Goal: Answer question/provide support

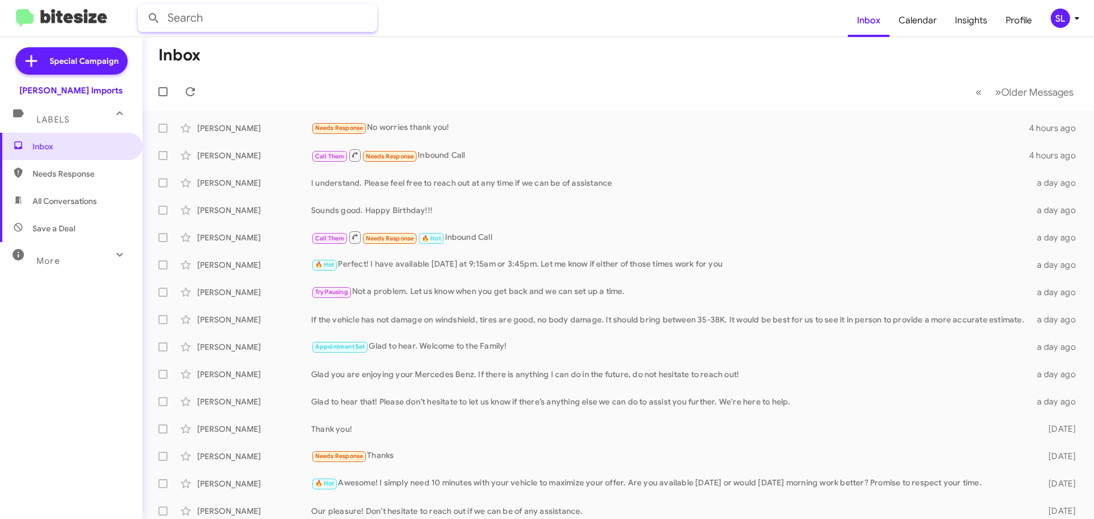
click at [249, 18] on input "text" at bounding box center [257, 18] width 239 height 27
type input "[PERSON_NAME]"
click at [142, 7] on button at bounding box center [153, 18] width 23 height 23
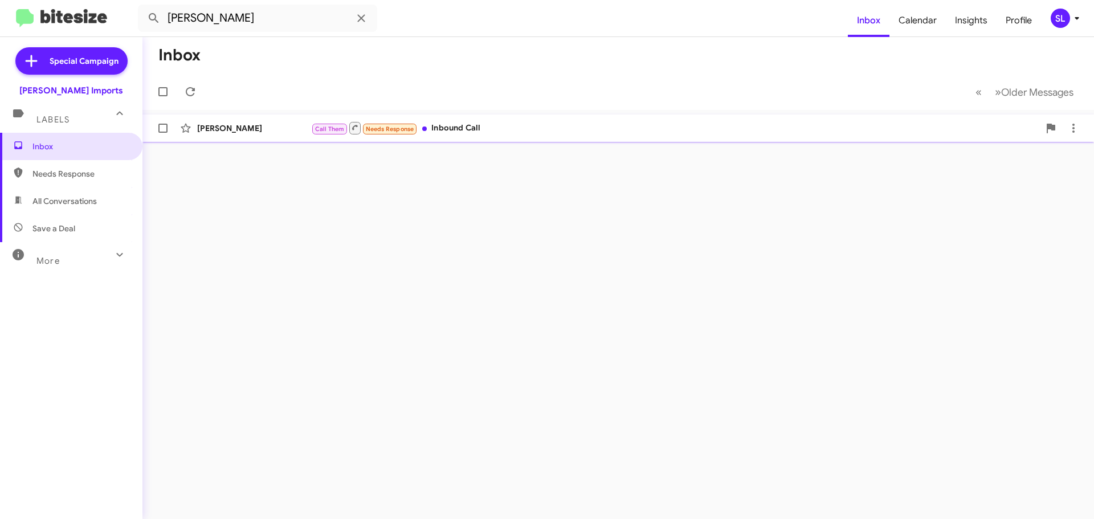
click at [272, 128] on div "[PERSON_NAME]" at bounding box center [254, 128] width 114 height 11
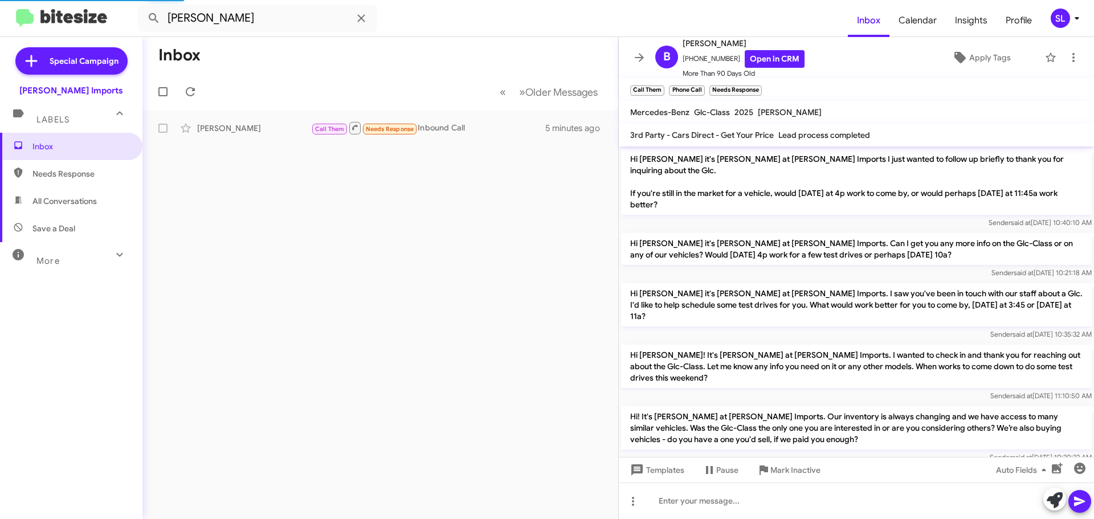
scroll to position [930, 0]
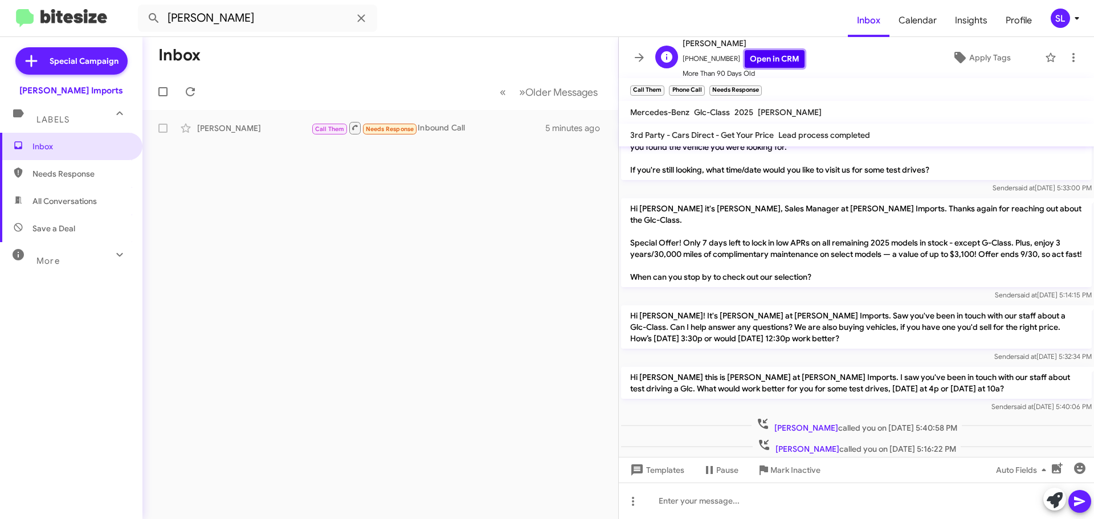
click at [777, 60] on link "Open in CRM" at bounding box center [775, 59] width 60 height 18
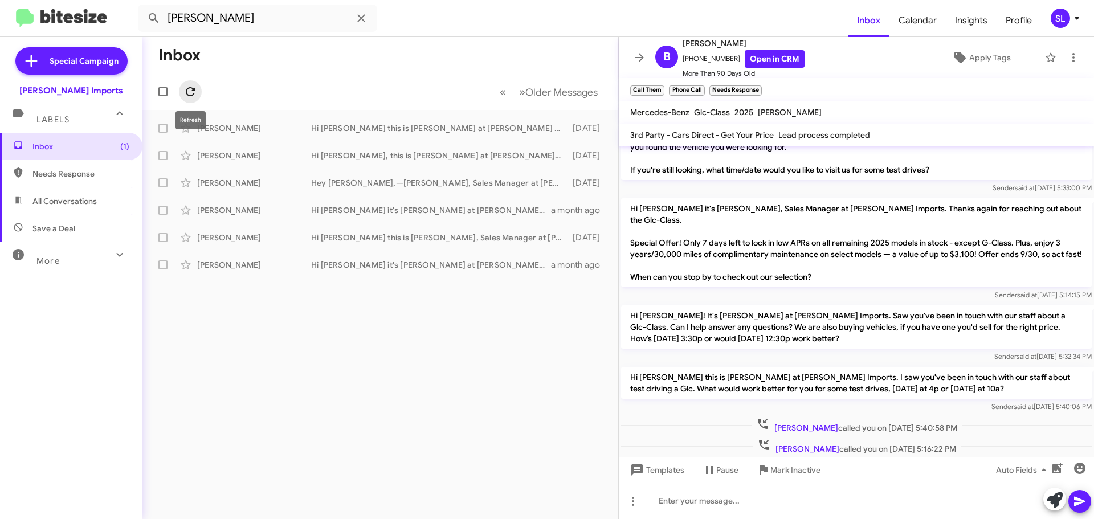
click at [193, 94] on icon at bounding box center [190, 92] width 14 height 14
click at [50, 144] on span "Inbox (1)" at bounding box center [80, 146] width 97 height 11
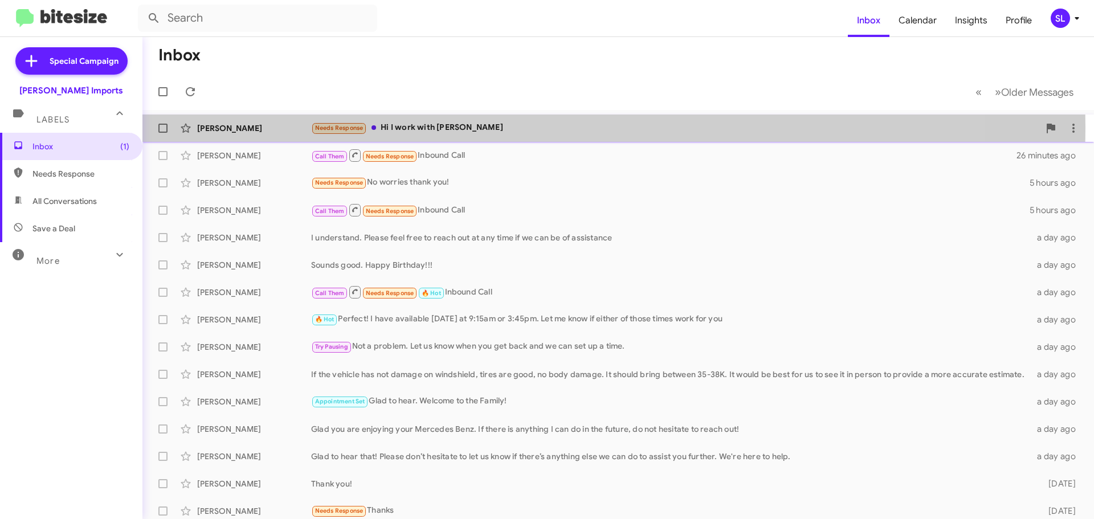
click at [528, 128] on div "Needs Response Hi I work with [PERSON_NAME]" at bounding box center [675, 127] width 728 height 13
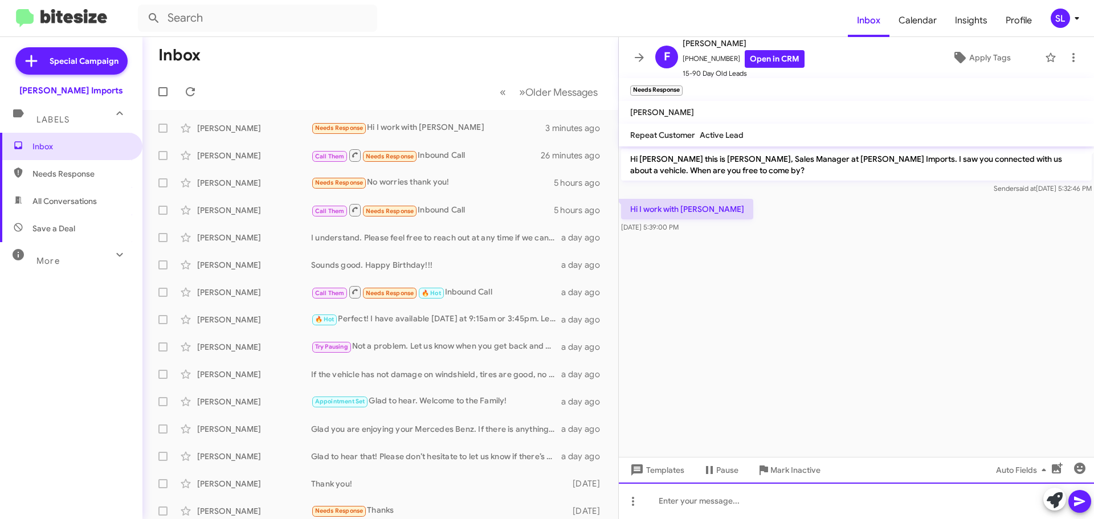
click at [753, 507] on div at bounding box center [856, 501] width 475 height 36
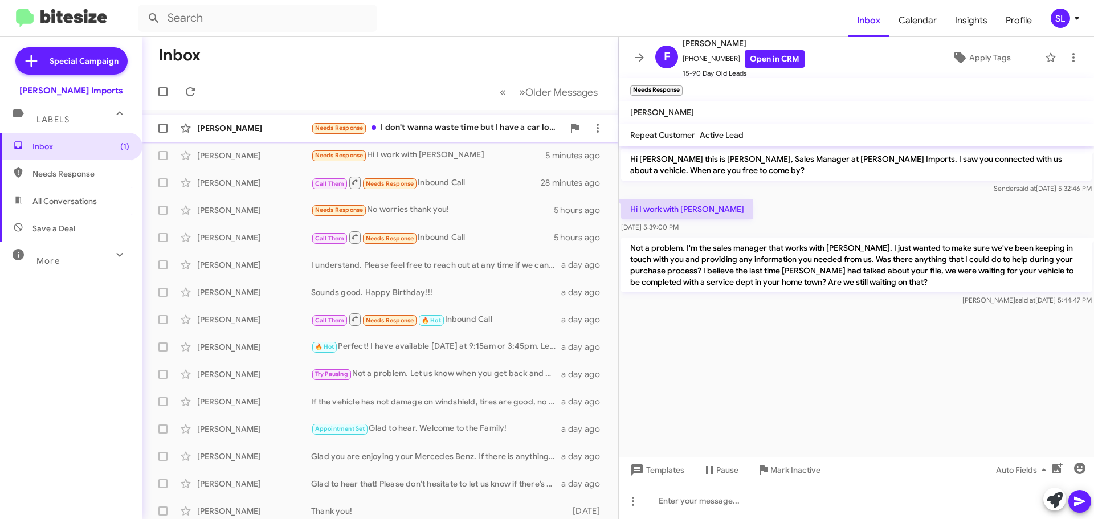
click at [462, 136] on div "[PERSON_NAME] Needs Response I don't wanna waste time but I have a car loan wit…" at bounding box center [381, 128] width 458 height 23
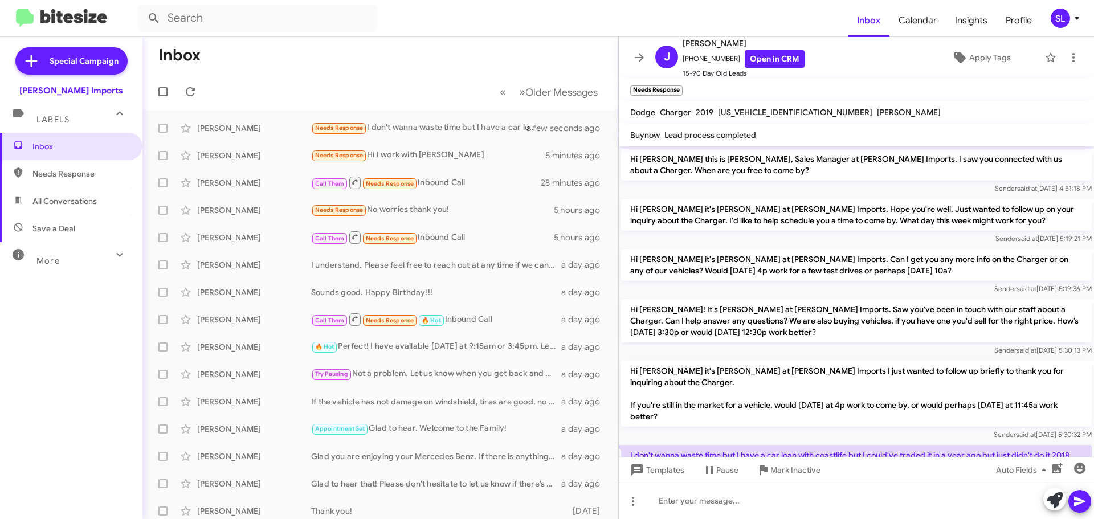
scroll to position [53, 0]
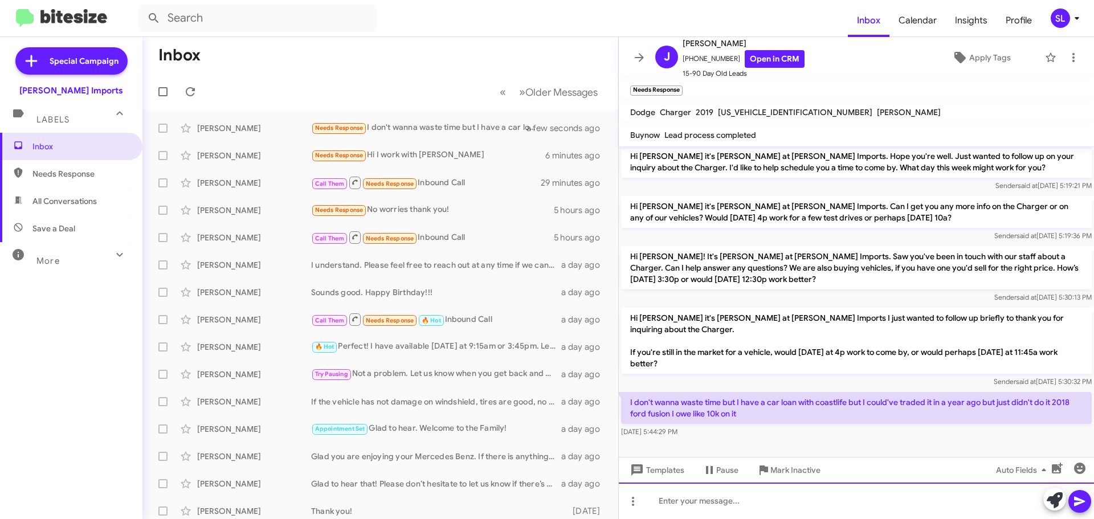
click at [720, 500] on div at bounding box center [856, 501] width 475 height 36
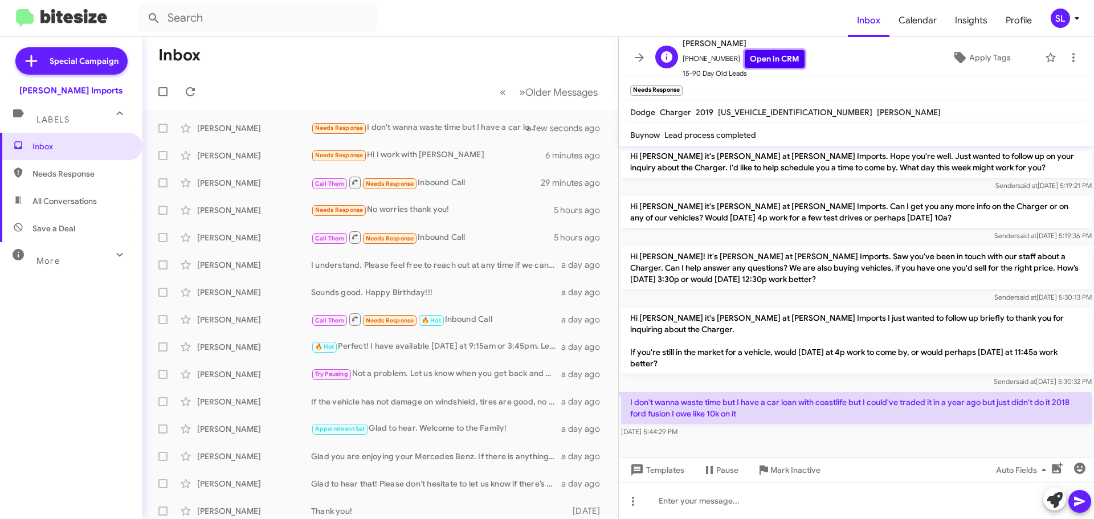
click at [784, 58] on link "Open in CRM" at bounding box center [775, 59] width 60 height 18
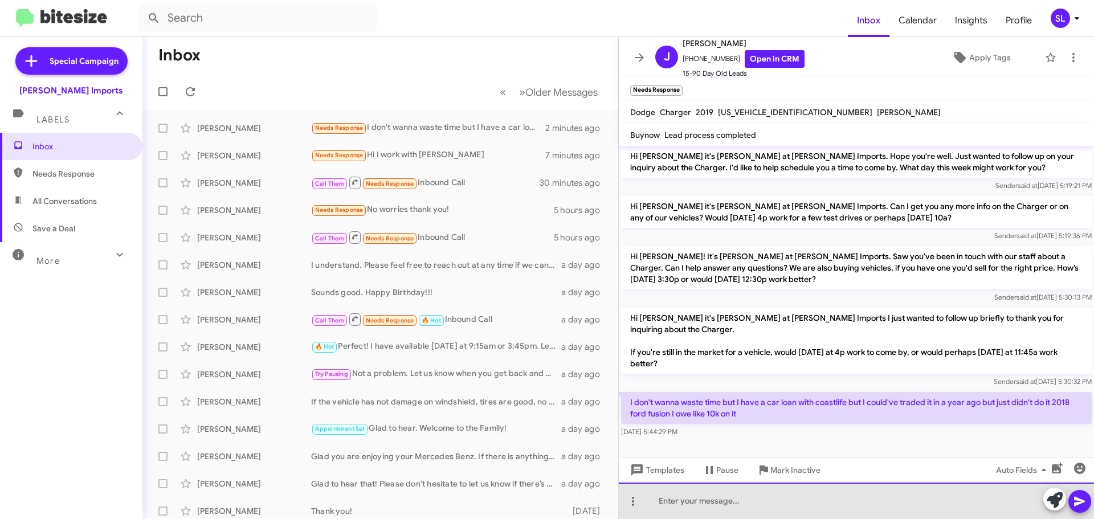
click at [732, 497] on div at bounding box center [856, 501] width 475 height 36
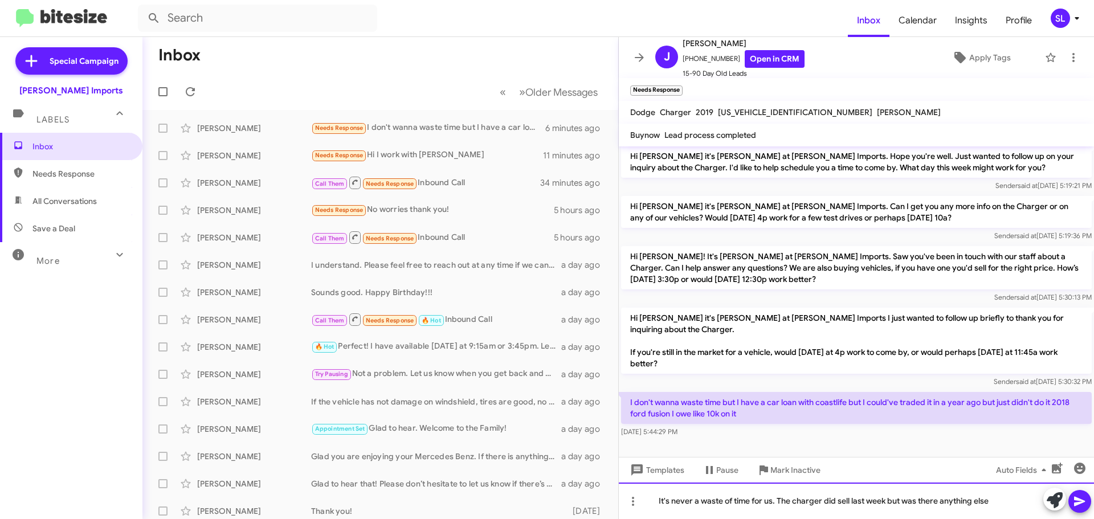
click at [994, 505] on div "It's never a waste of time for us. The charger did sell last week but was there…" at bounding box center [856, 501] width 475 height 36
